Goal: Task Accomplishment & Management: Use online tool/utility

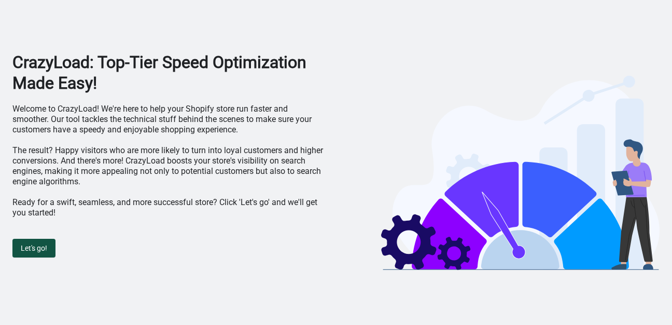
click at [29, 246] on span "Let's go!" at bounding box center [34, 248] width 26 height 8
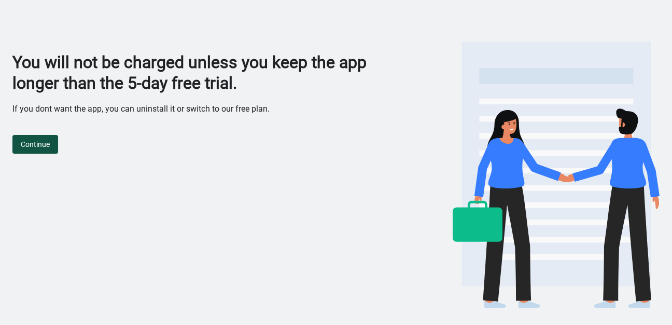
click at [47, 150] on button "Continue" at bounding box center [35, 144] width 46 height 19
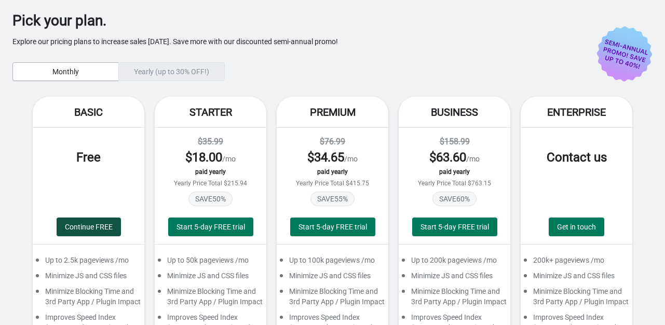
click at [74, 229] on span "Continue FREE" at bounding box center [89, 227] width 48 height 8
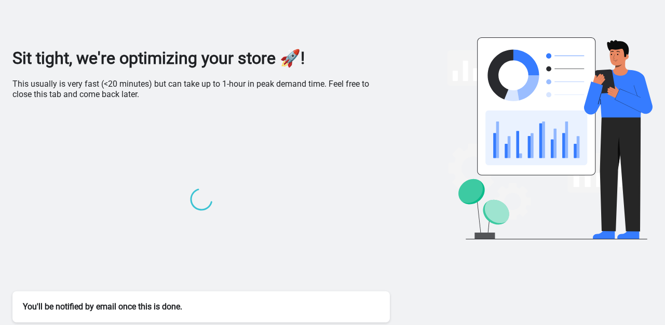
scroll to position [5, 0]
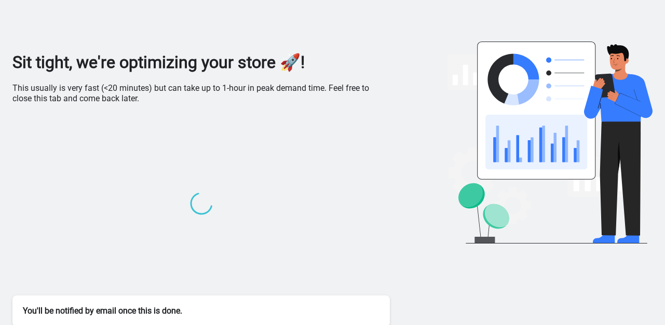
drag, startPoint x: 24, startPoint y: 0, endPoint x: 46, endPoint y: 130, distance: 132.0
click at [49, 131] on div at bounding box center [200, 204] width 377 height 181
